Goal: Information Seeking & Learning: Learn about a topic

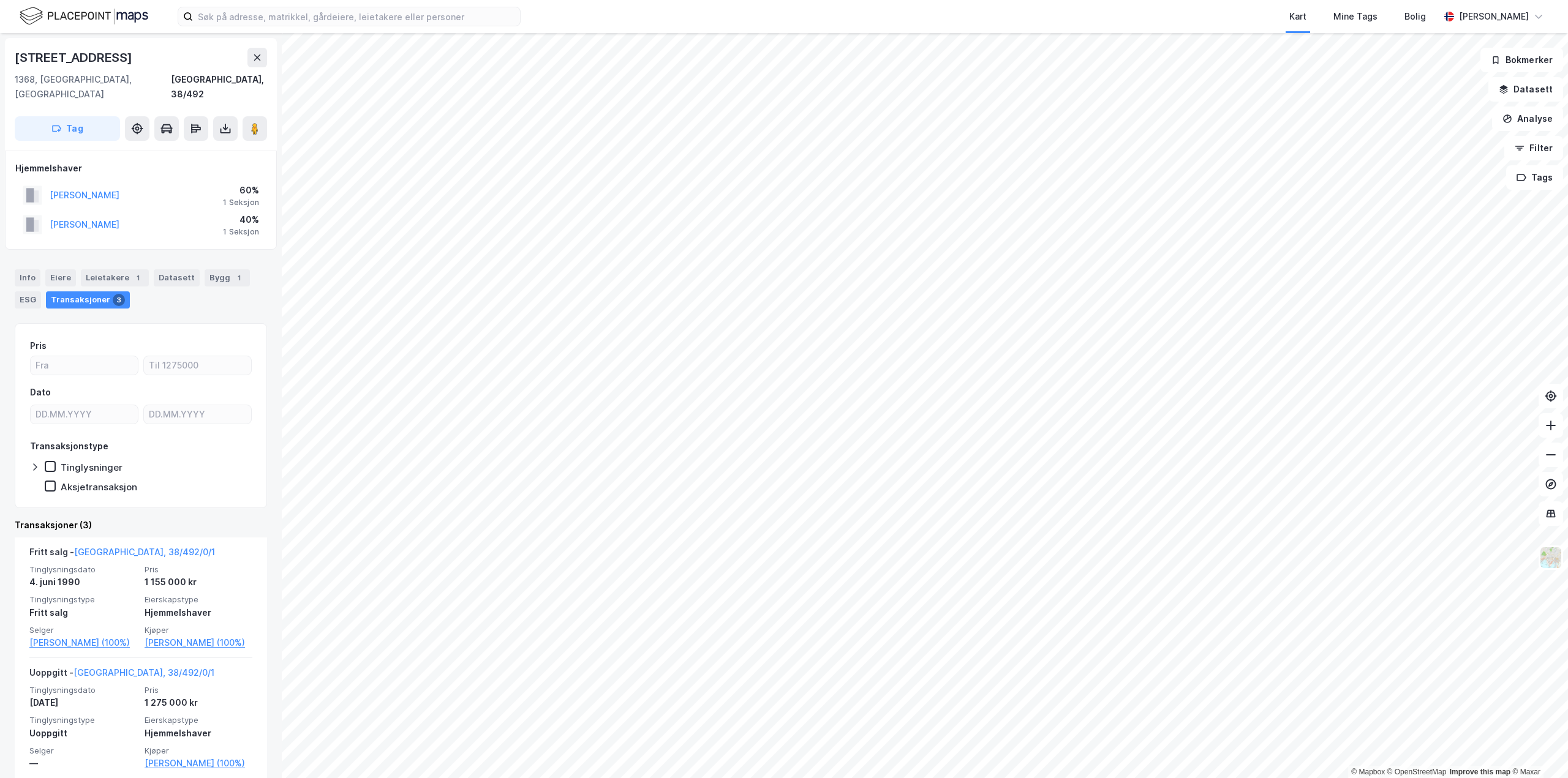
click at [778, 0] on html "Kart Mine Tags [PERSON_NAME] © Mapbox © OpenStreetMap Improve this map © [PERSO…" at bounding box center [784, 389] width 1568 height 778
click at [357, 0] on html "Kart Mine Tags [PERSON_NAME] © Mapbox © OpenStreetMap Improve this map © [PERSO…" at bounding box center [784, 389] width 1568 height 778
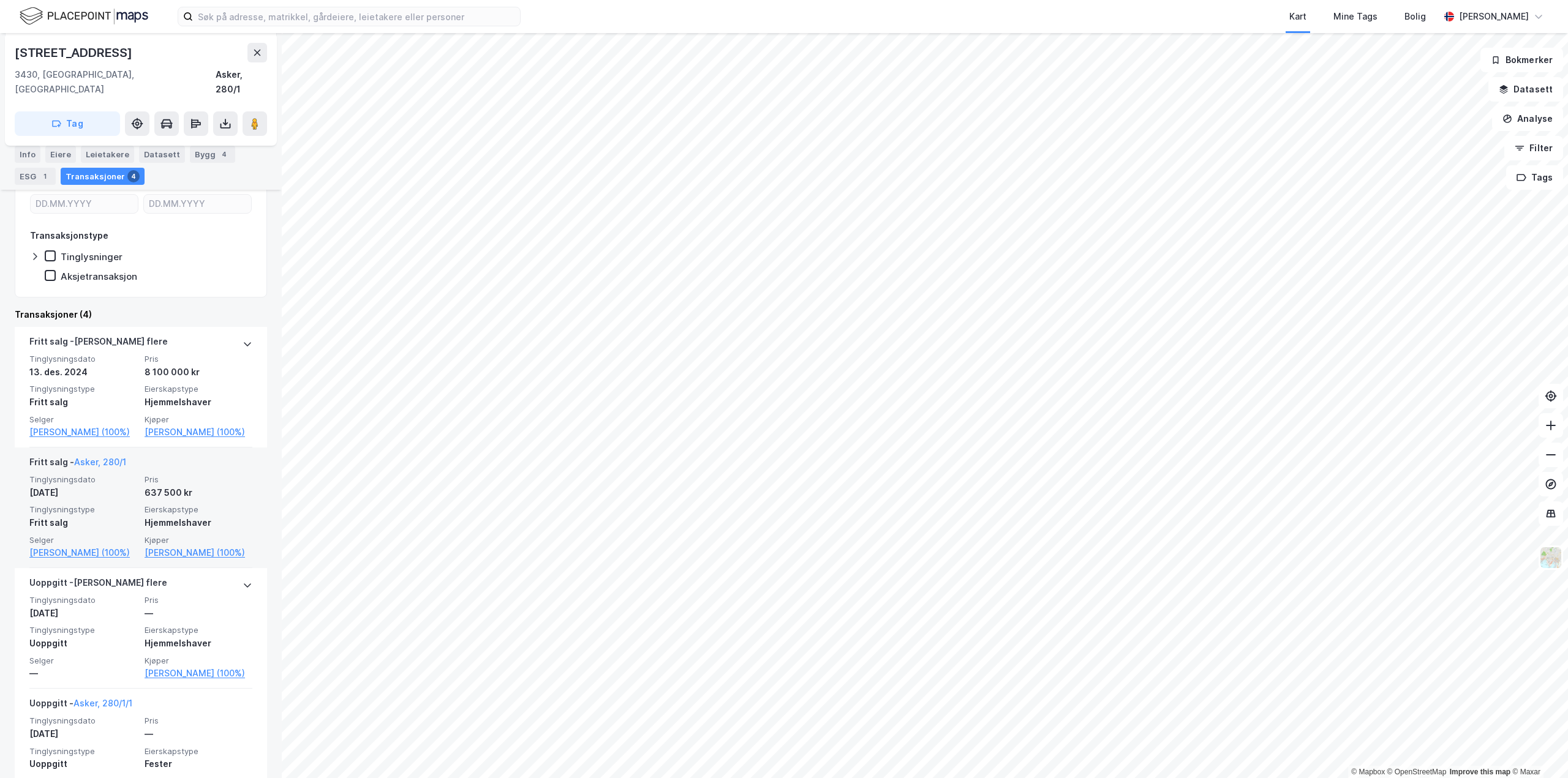
scroll to position [222, 0]
